Goal: Task Accomplishment & Management: Complete application form

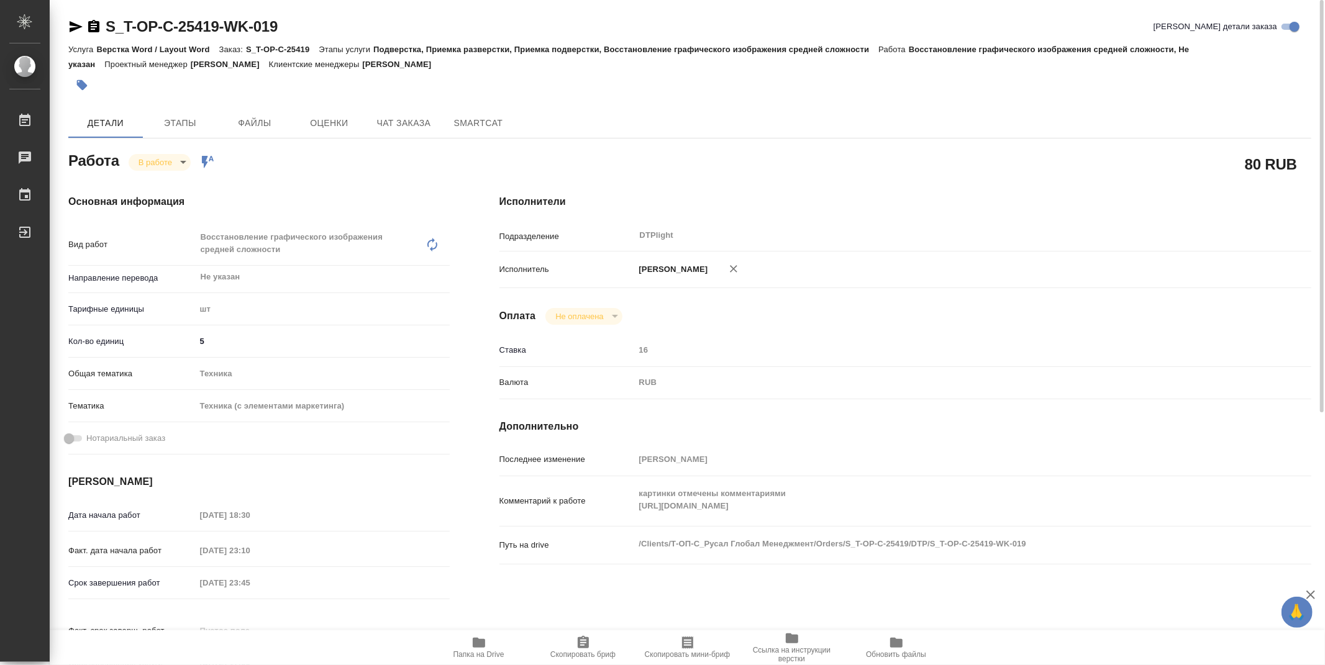
click at [493, 642] on span "Папка на Drive" at bounding box center [478, 648] width 89 height 24
drag, startPoint x: 300, startPoint y: 25, endPoint x: 108, endPoint y: 31, distance: 192.1
click at [108, 31] on div "S_T-OP-C-25419-WK-019 Кратко детали заказа" at bounding box center [689, 27] width 1243 height 20
copy link "S_T-OP-C-25419-WK-019"
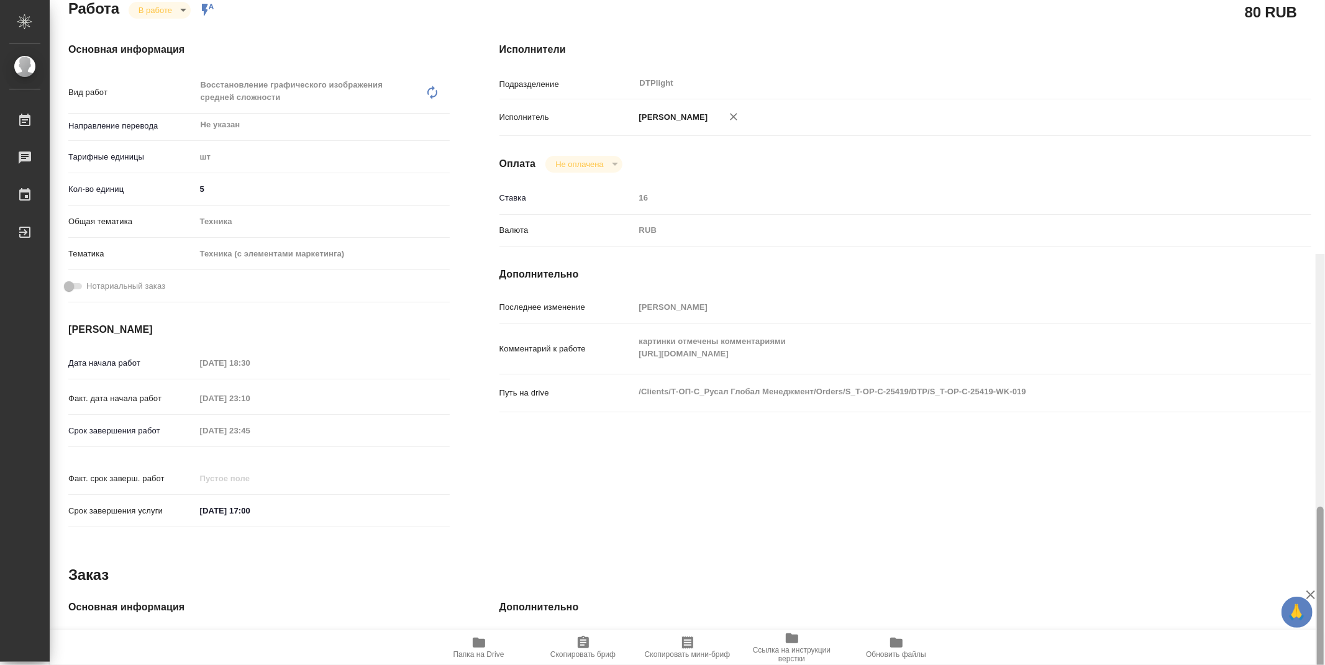
drag, startPoint x: 1324, startPoint y: 252, endPoint x: 1320, endPoint y: 334, distance: 82.7
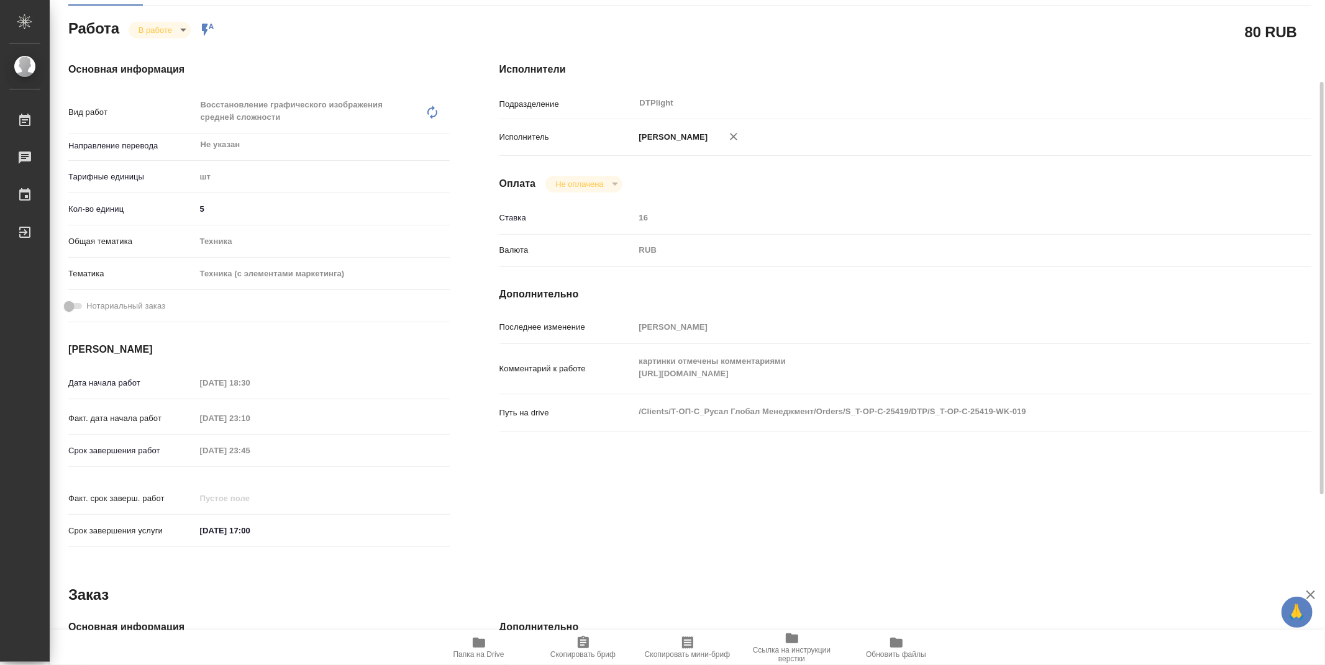
click at [779, 75] on h4 "Исполнители" at bounding box center [906, 69] width 812 height 15
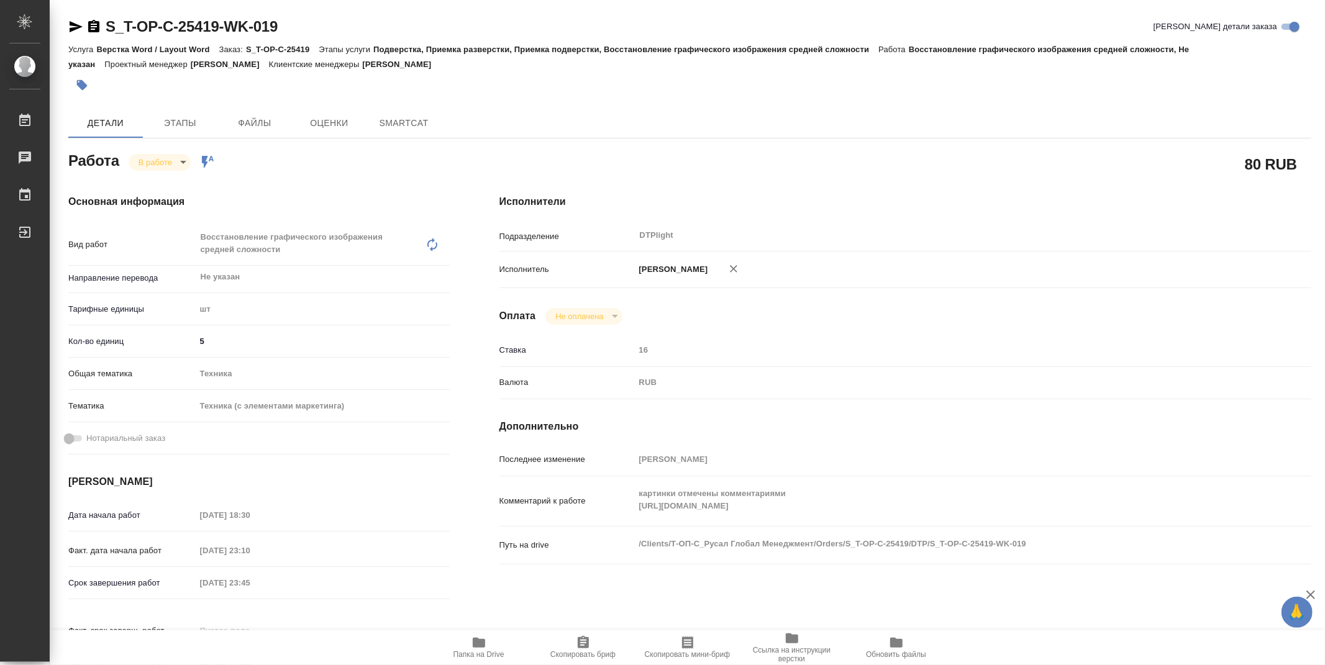
type textarea "x"
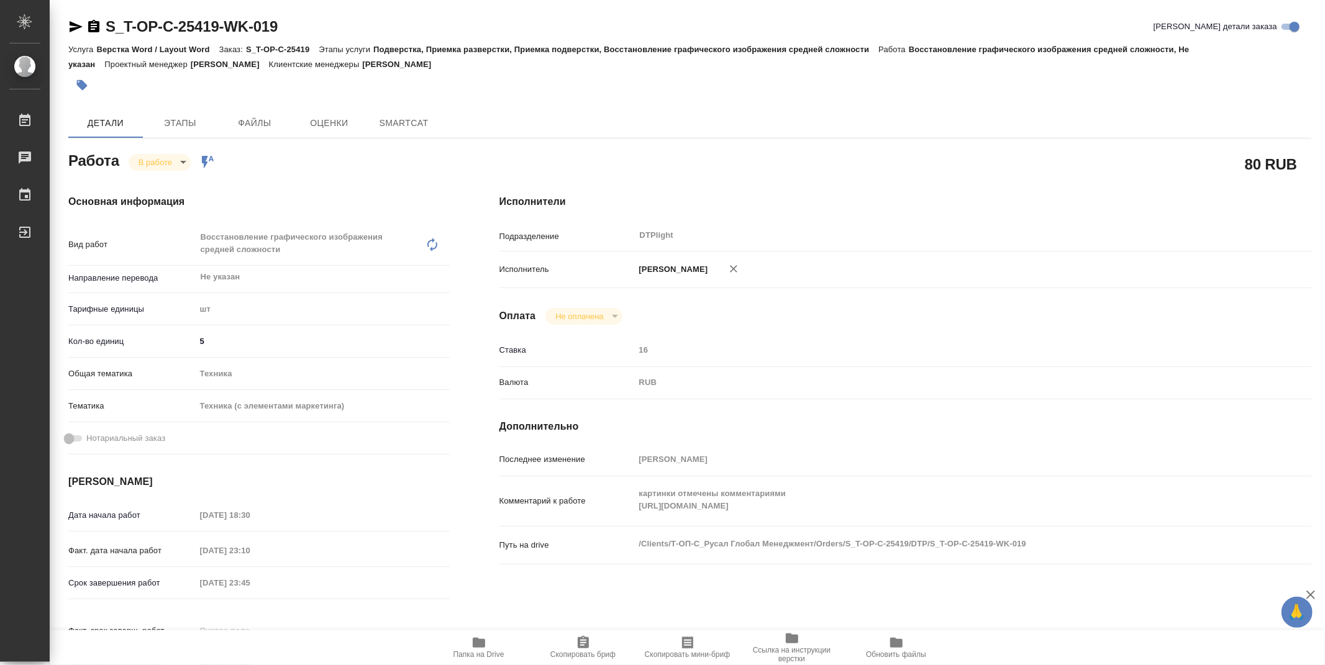
type textarea "x"
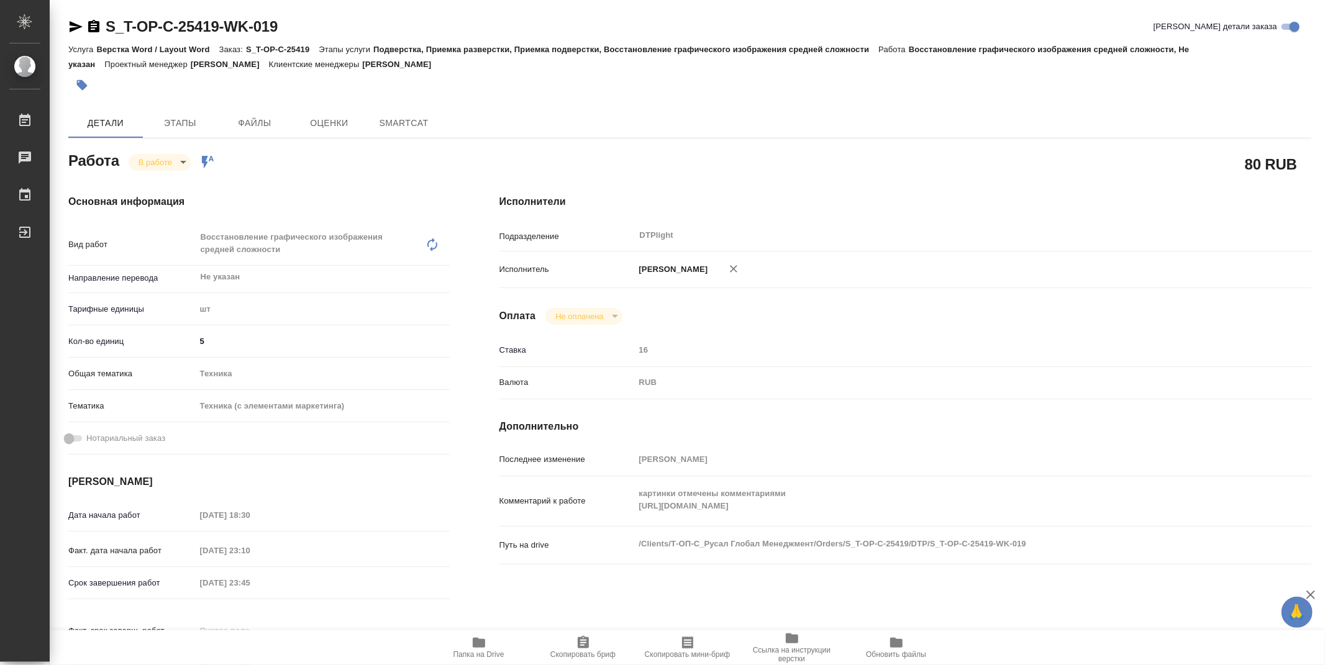
type textarea "x"
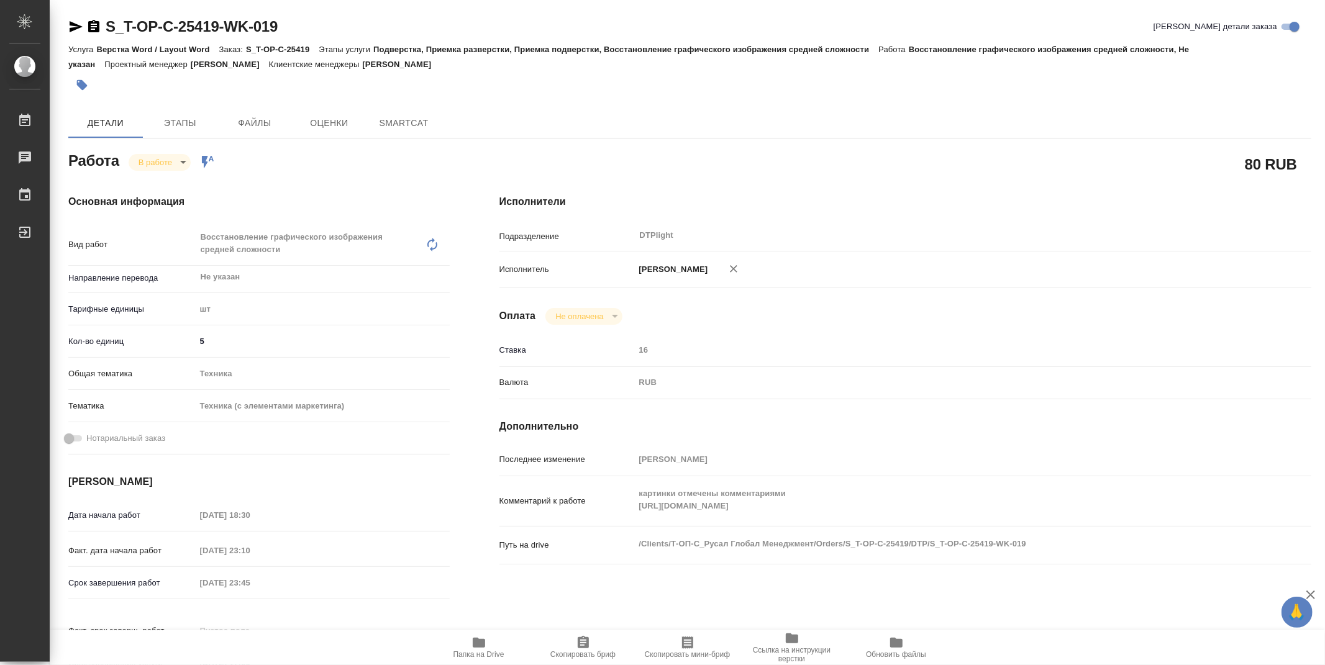
type textarea "x"
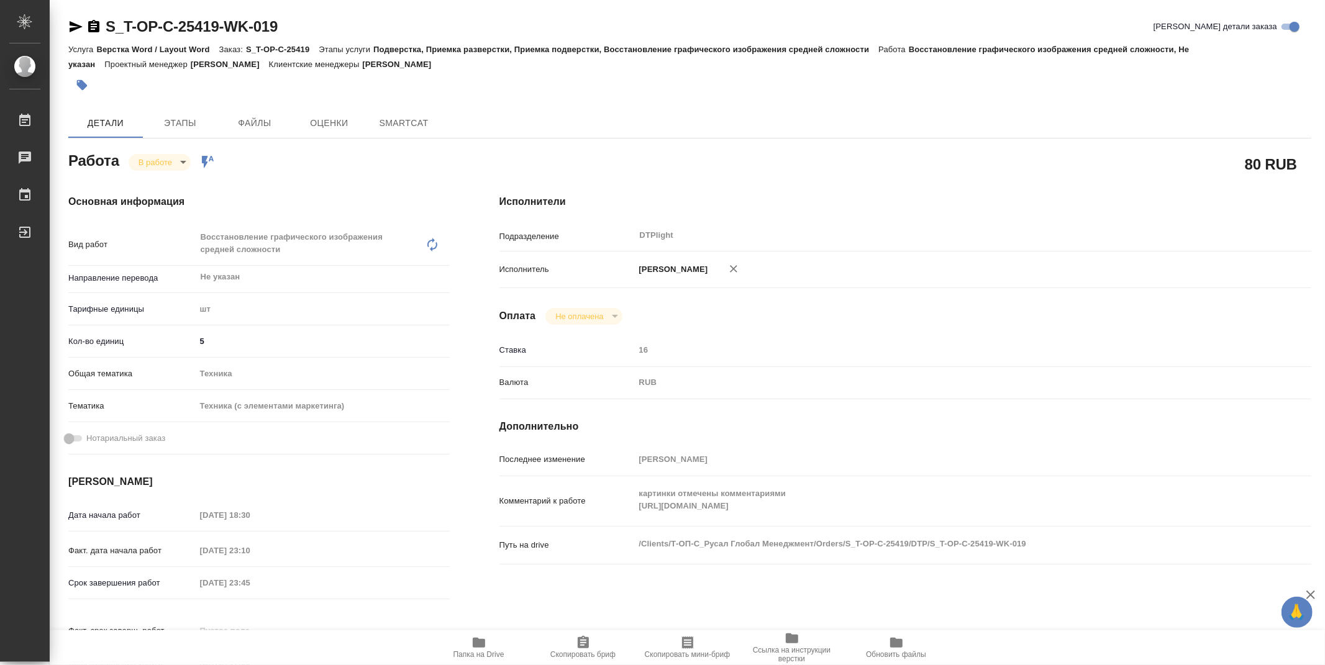
type textarea "x"
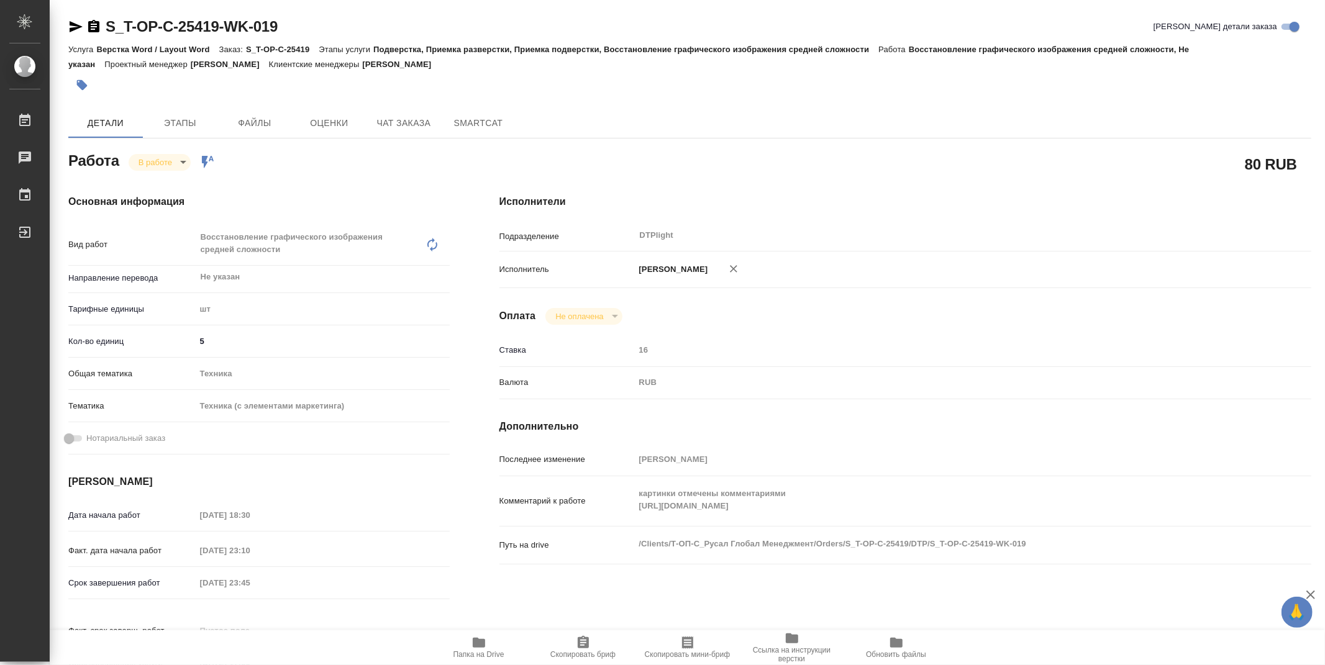
type textarea "x"
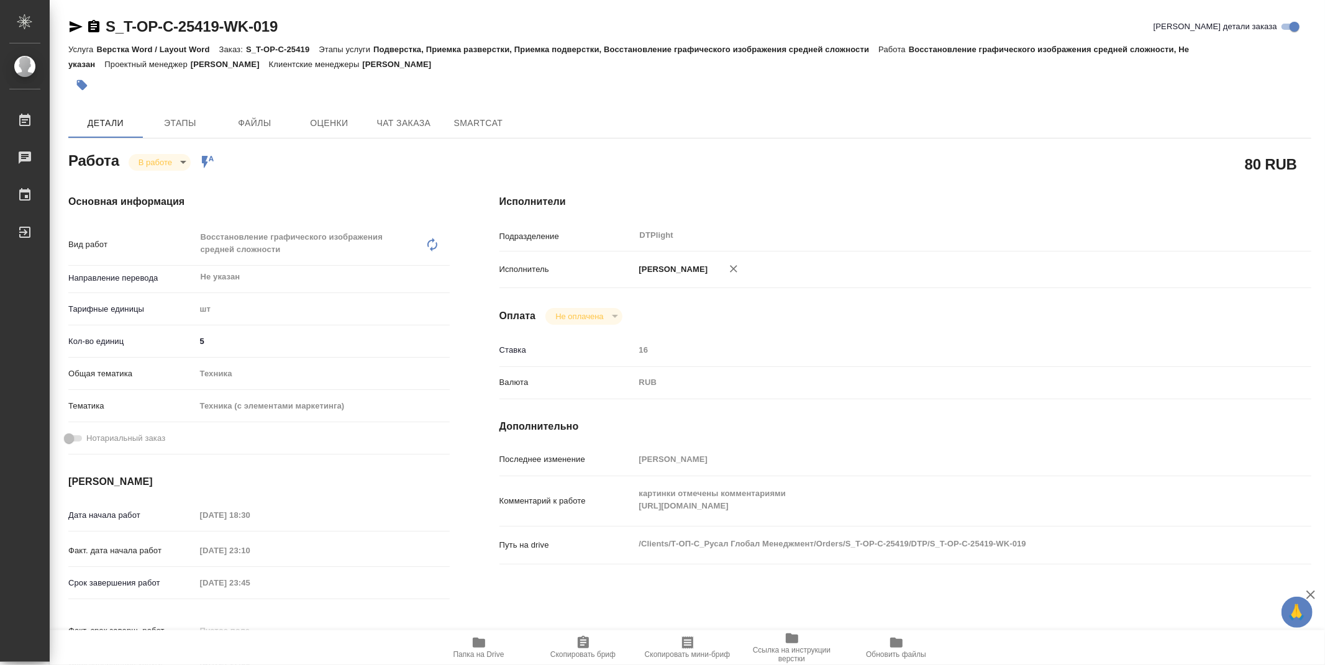
type textarea "x"
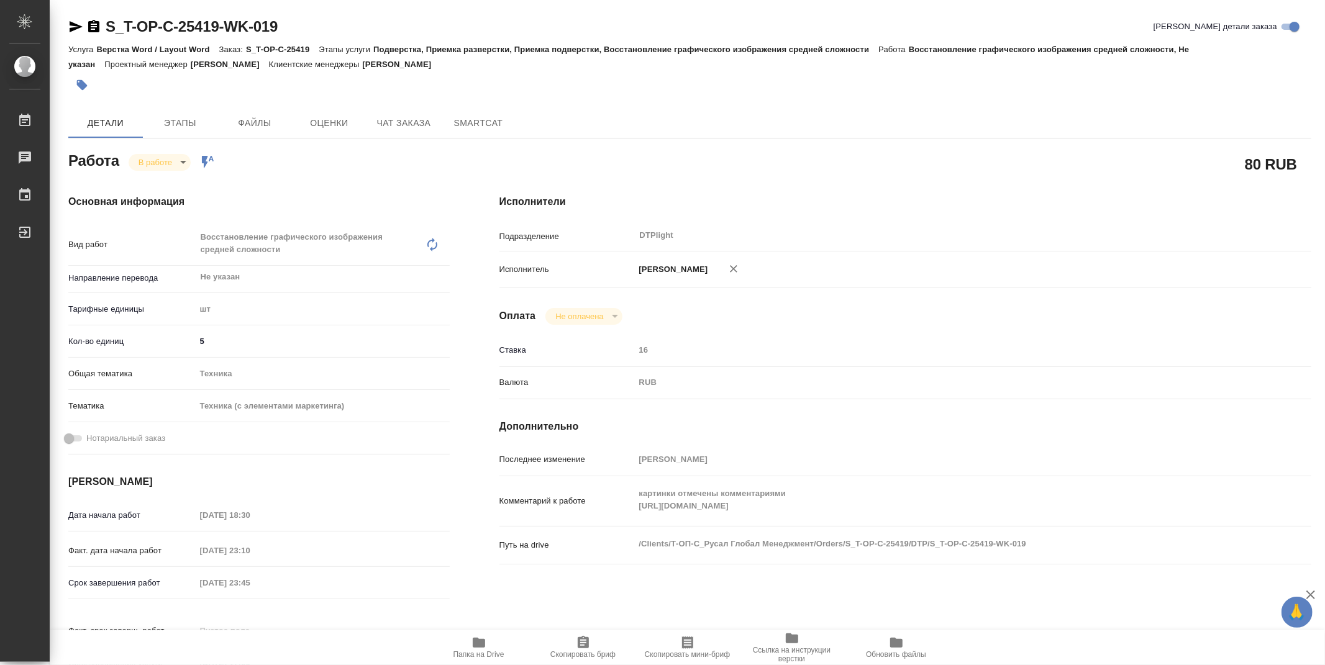
click at [160, 163] on body "🙏 .cls-1 fill:#fff; AWATERA Zubakova Viktoriya Работы 0 Чаты График Выйти S_T-O…" at bounding box center [662, 332] width 1325 height 665
click at [162, 181] on button "Выполнен" at bounding box center [161, 183] width 45 height 14
type textarea "x"
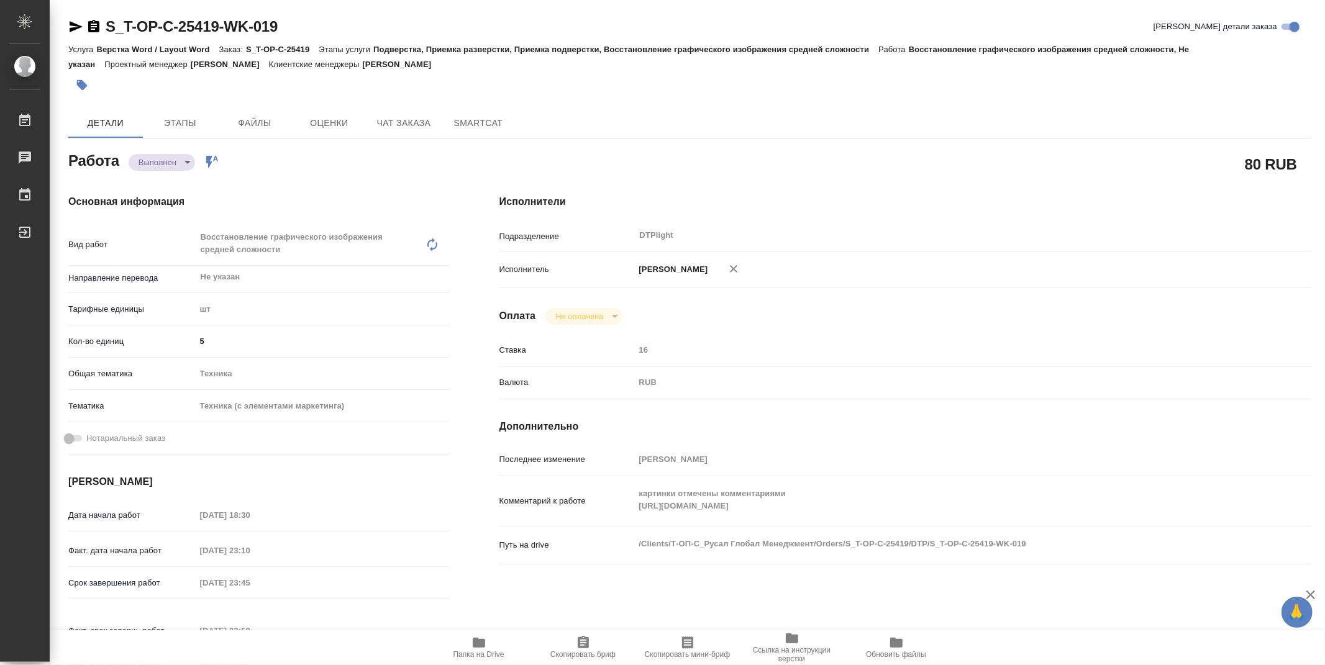
type textarea "x"
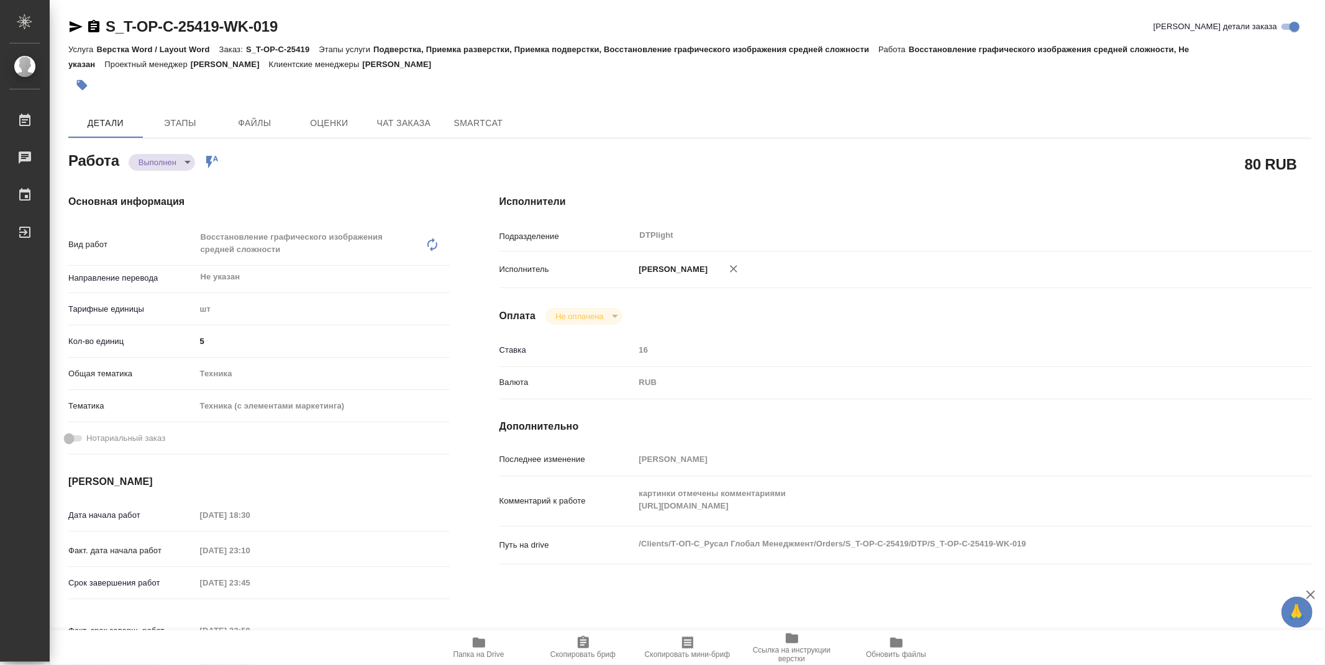
type textarea "x"
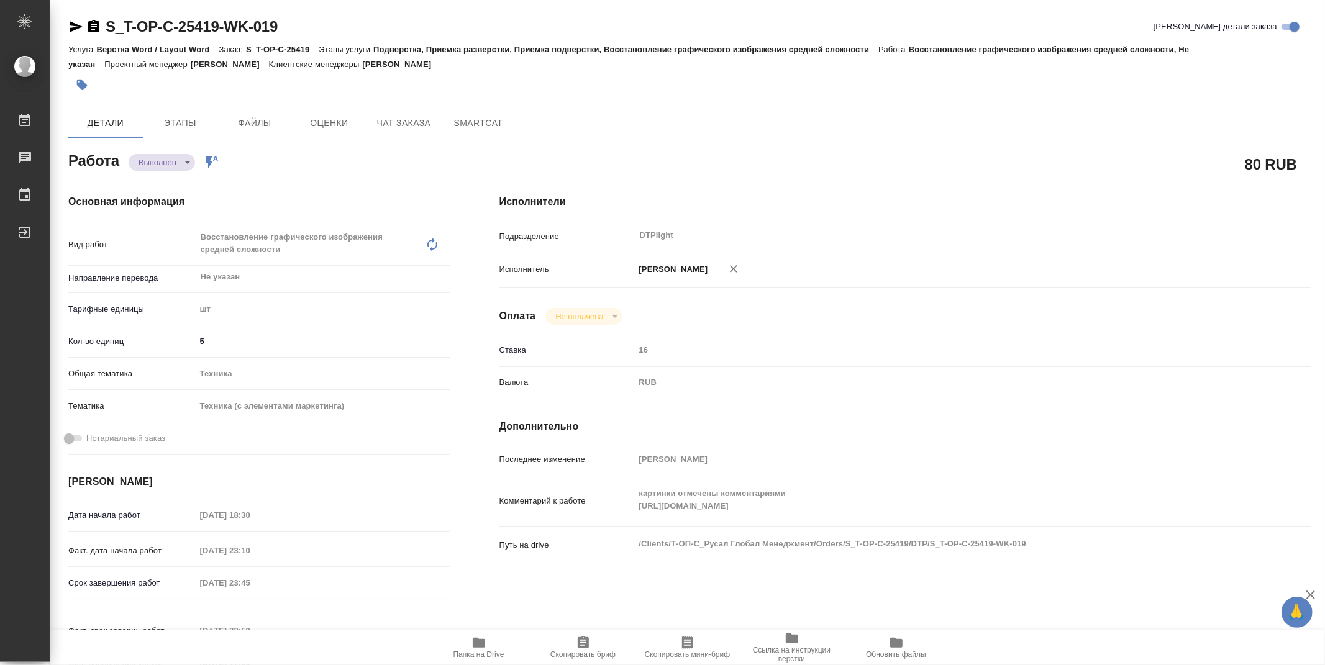
type textarea "x"
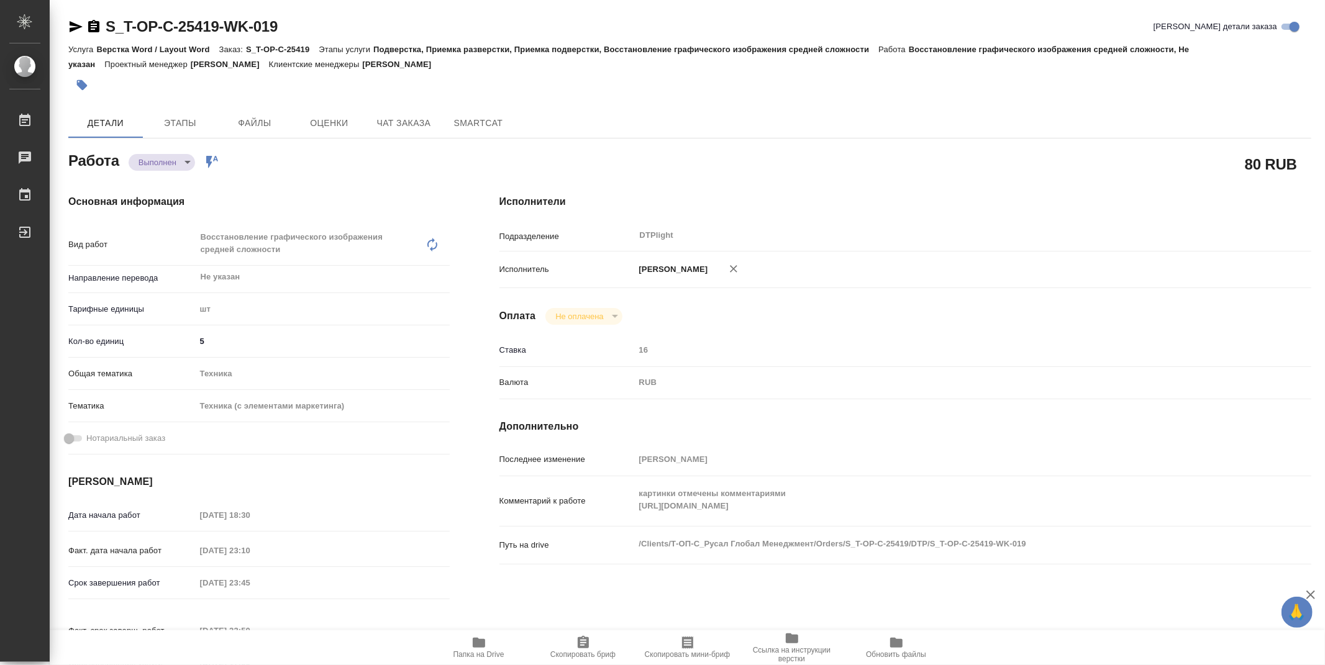
type textarea "x"
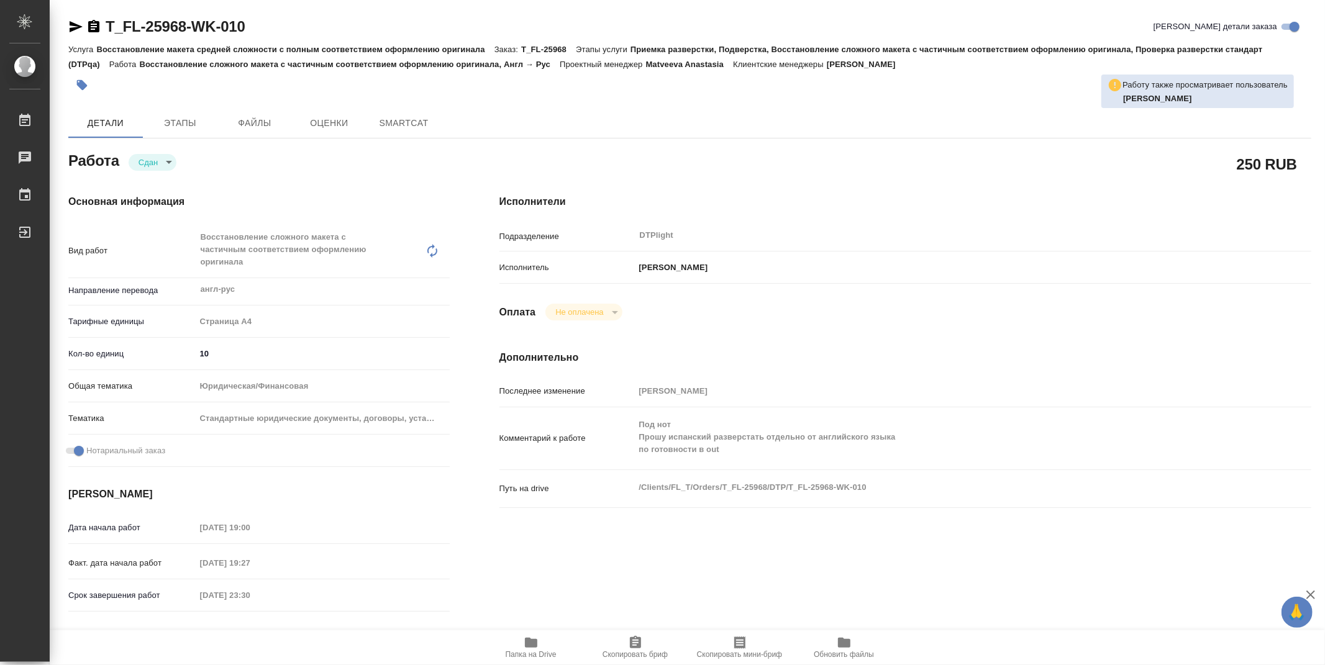
type textarea "x"
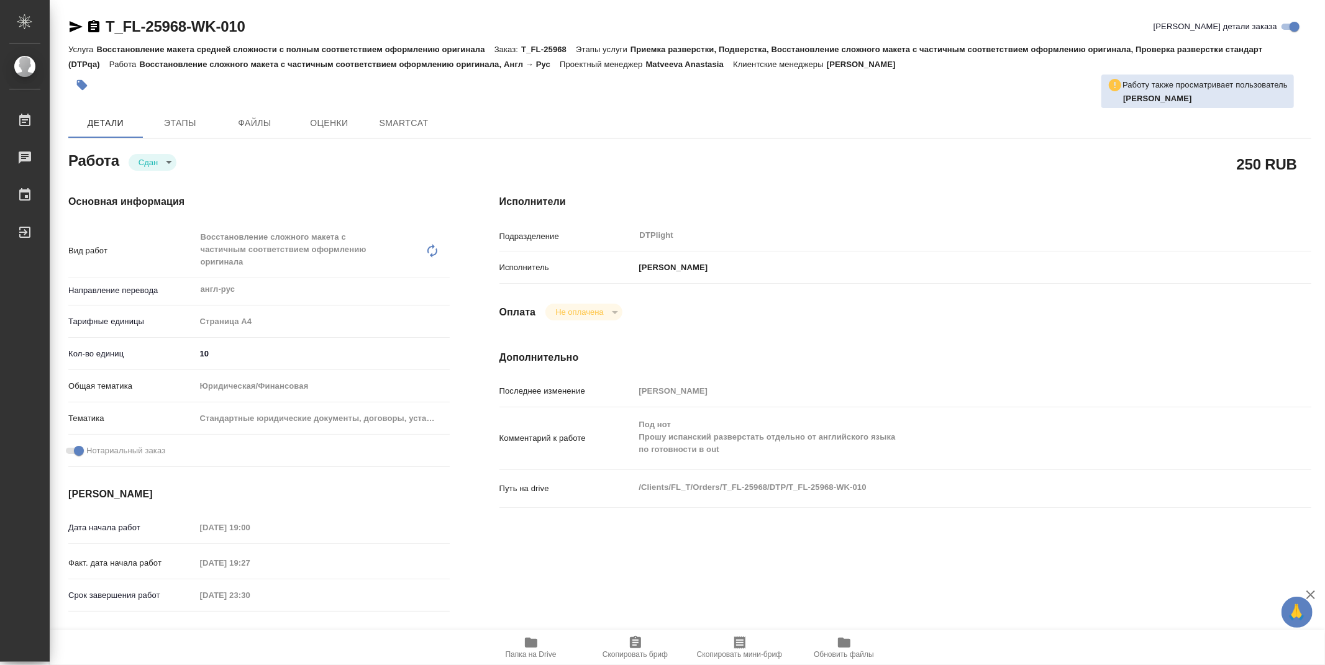
type textarea "x"
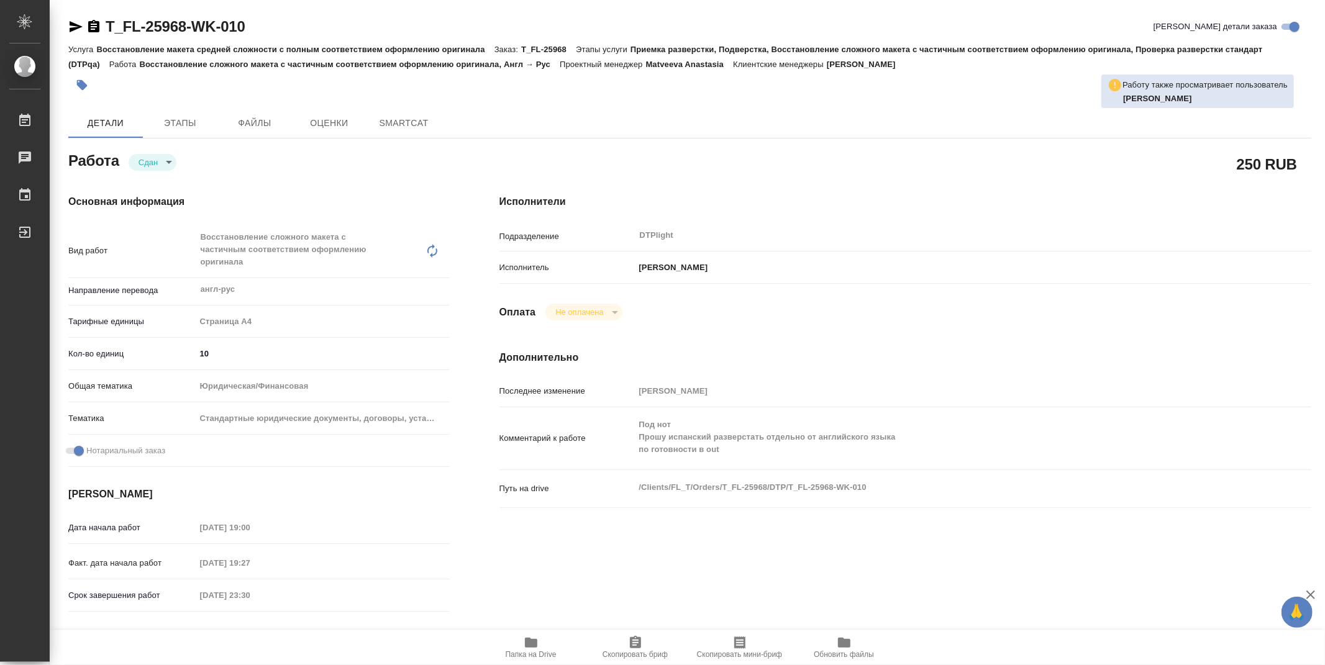
type textarea "x"
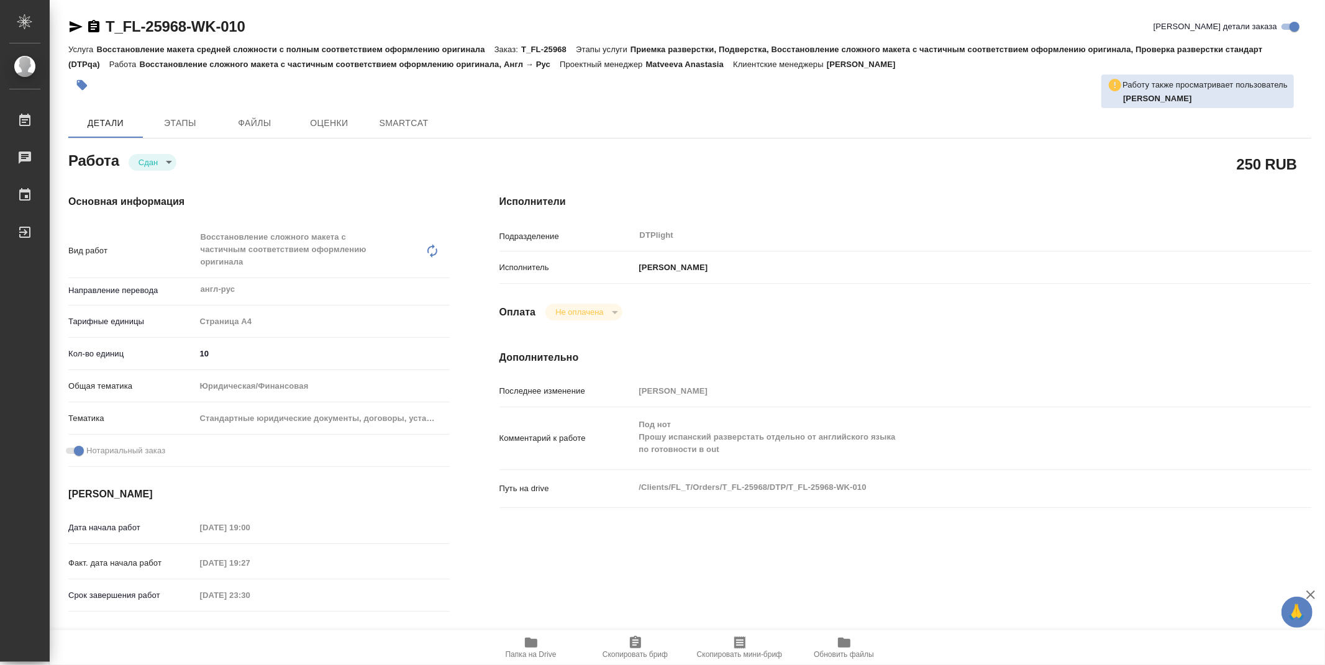
type textarea "x"
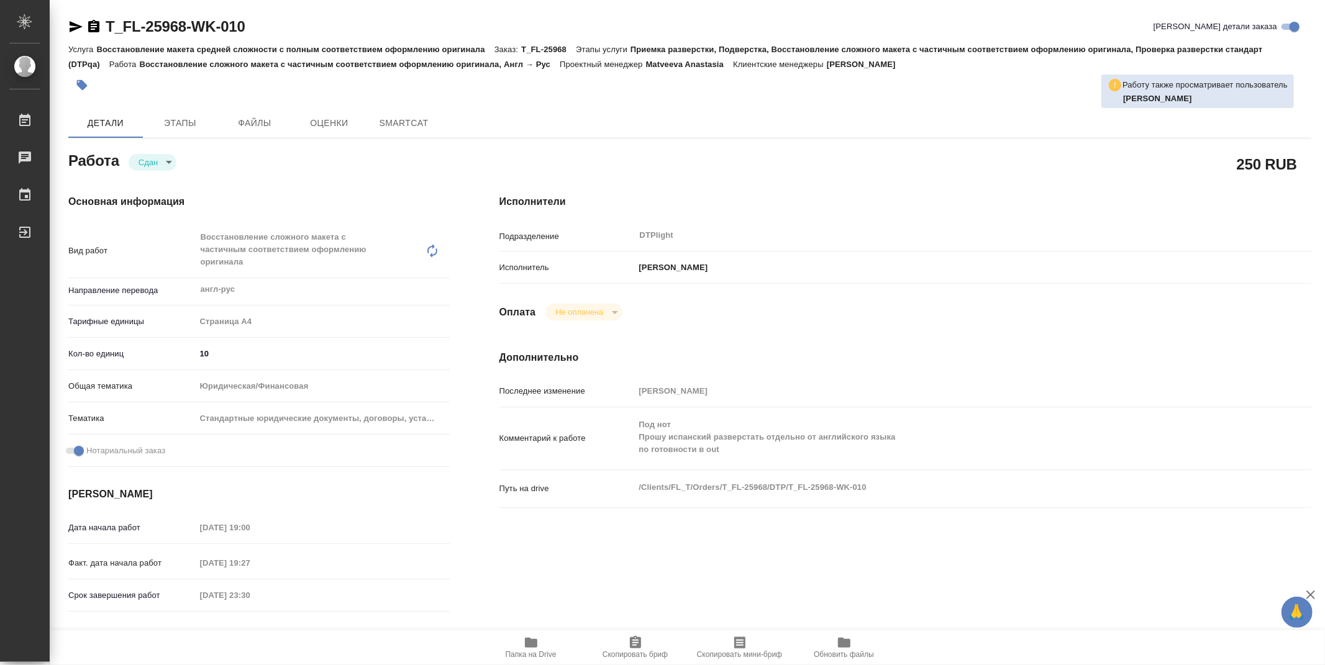
type textarea "x"
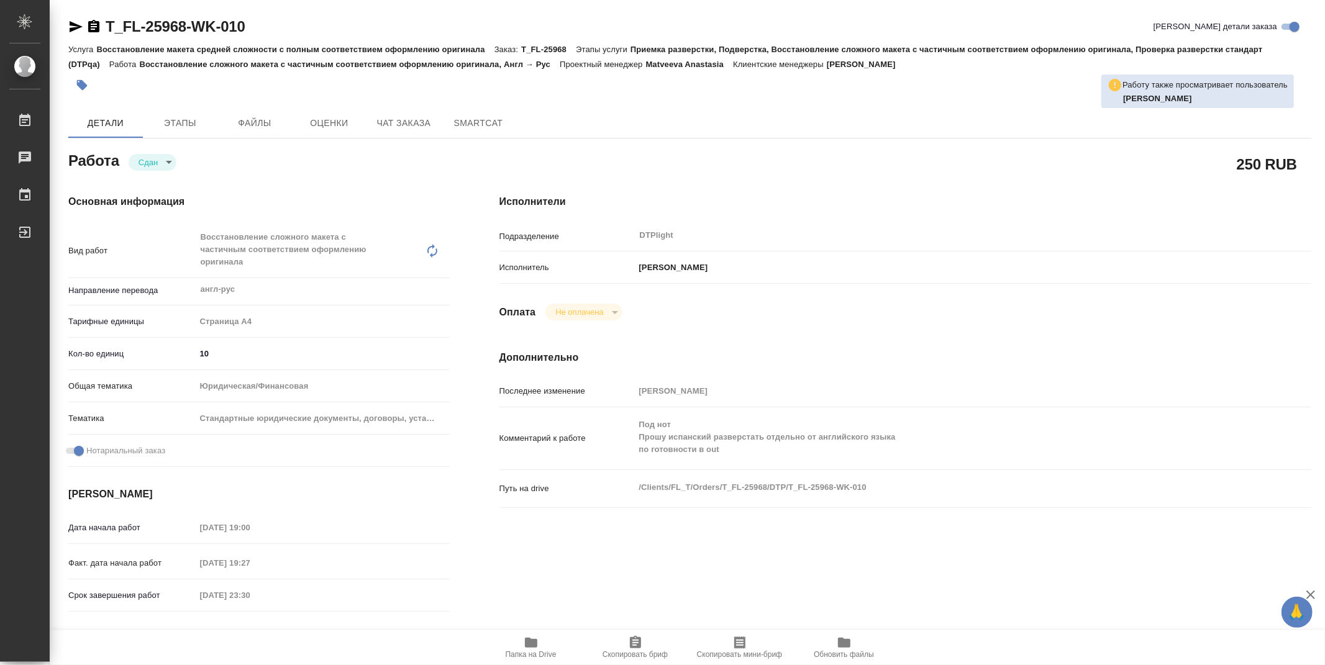
type textarea "x"
